Goal: Find specific page/section: Find specific page/section

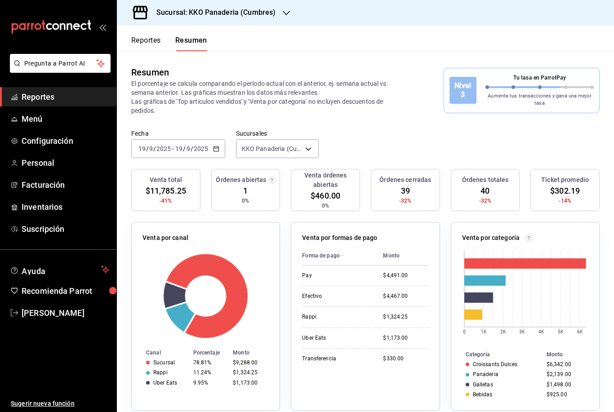
click at [142, 43] on button "Reportes" at bounding box center [146, 43] width 30 height 15
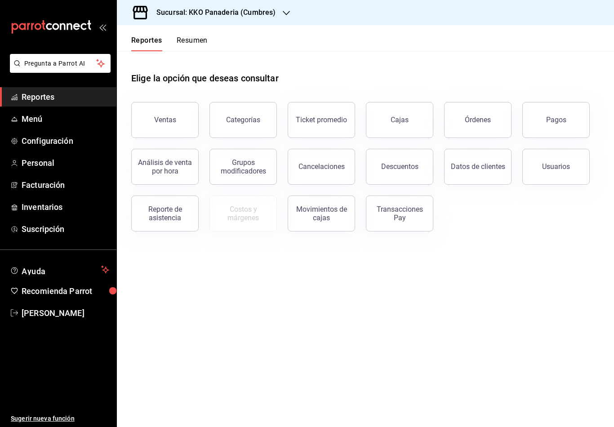
click at [190, 49] on button "Resumen" at bounding box center [192, 43] width 31 height 15
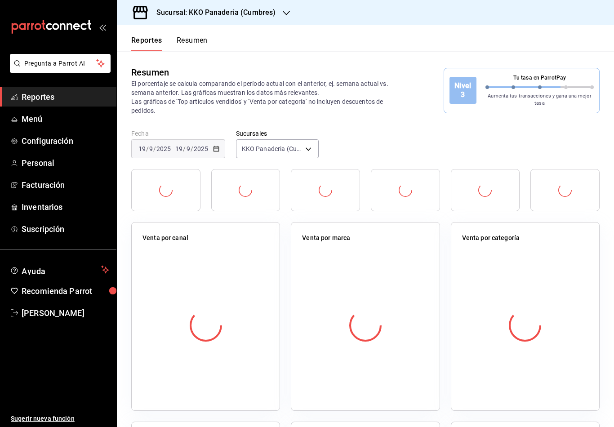
click at [193, 52] on div "Resumen El porcentaje se calcula comparando el período actual con el anterior, …" at bounding box center [365, 90] width 497 height 78
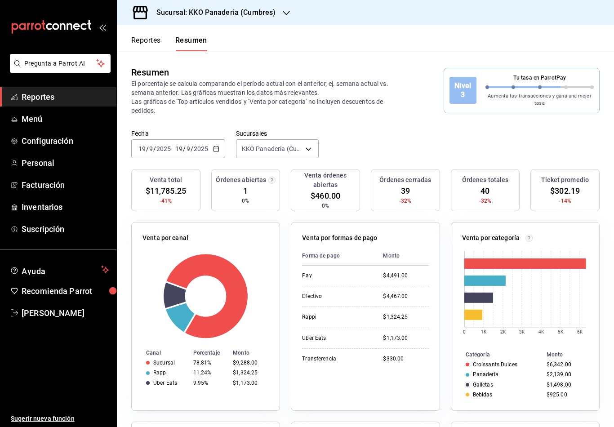
click at [142, 44] on button "Reportes" at bounding box center [146, 43] width 30 height 15
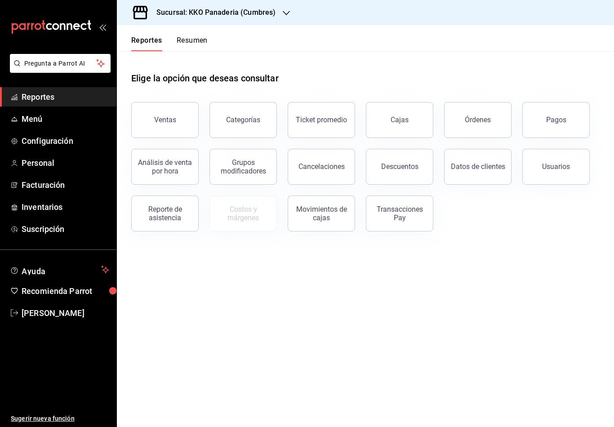
click at [192, 37] on button "Resumen" at bounding box center [192, 43] width 31 height 15
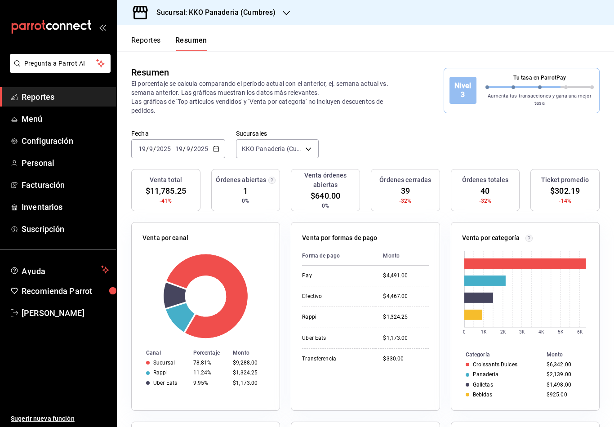
click at [137, 44] on button "Reportes" at bounding box center [146, 43] width 30 height 15
